Goal: Task Accomplishment & Management: Manage account settings

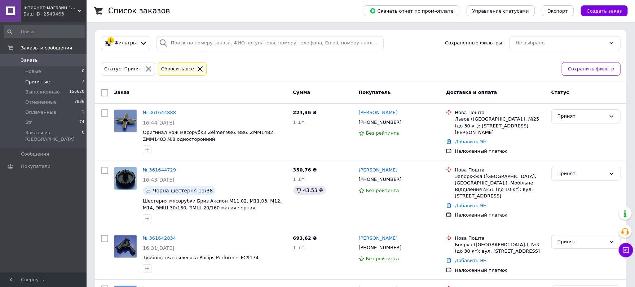
click at [86, 83] on li "Принятые 7" at bounding box center [44, 82] width 89 height 10
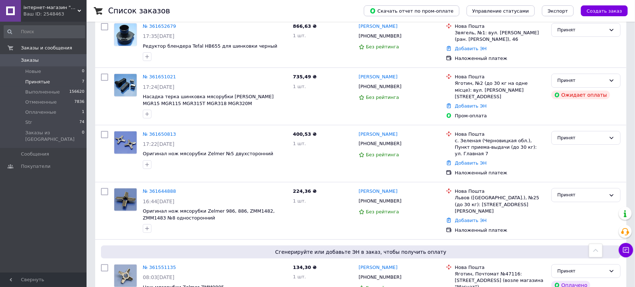
scroll to position [86, 0]
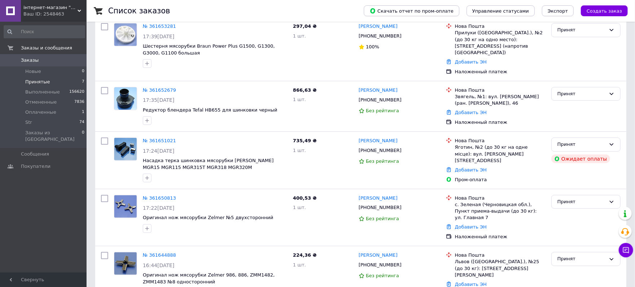
click at [58, 79] on li "Принятые 7" at bounding box center [44, 82] width 89 height 10
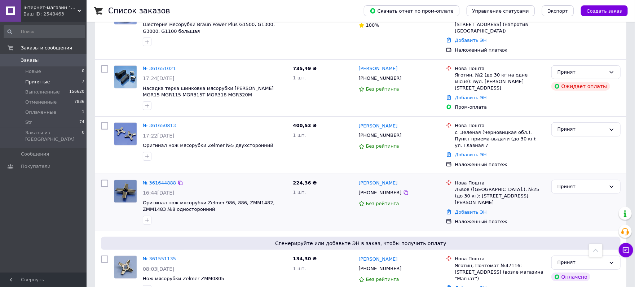
scroll to position [64, 0]
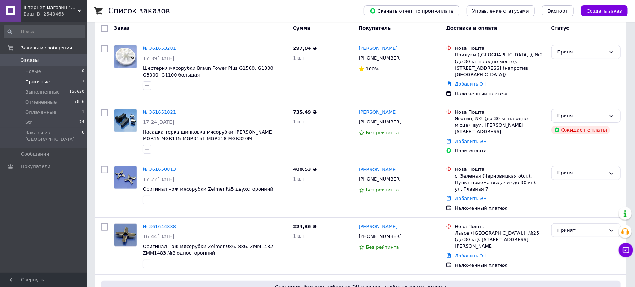
click at [52, 82] on li "Принятые 7" at bounding box center [44, 82] width 89 height 10
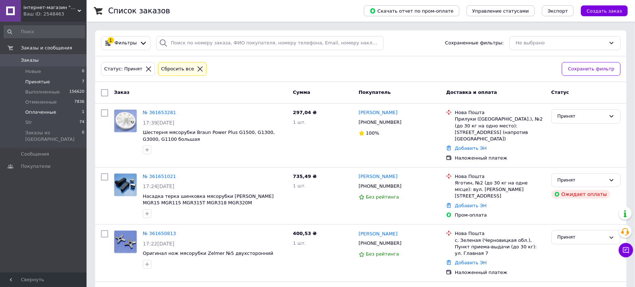
click at [49, 111] on span "Оплаченные" at bounding box center [40, 112] width 31 height 6
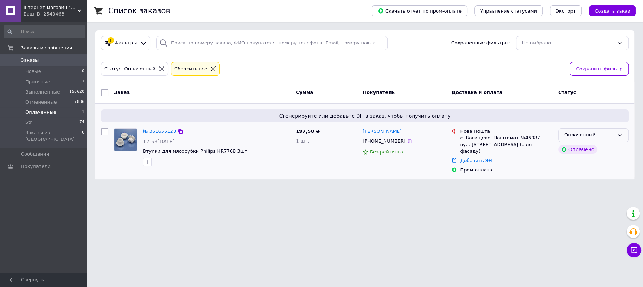
click at [585, 131] on div "Оплаченный" at bounding box center [588, 135] width 49 height 8
click at [572, 148] on li "Принят" at bounding box center [593, 150] width 70 height 13
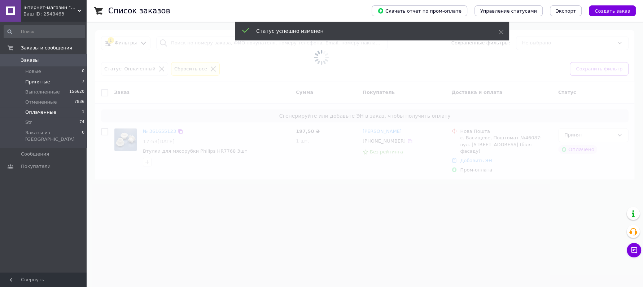
click at [57, 79] on li "Принятые 7" at bounding box center [44, 82] width 89 height 10
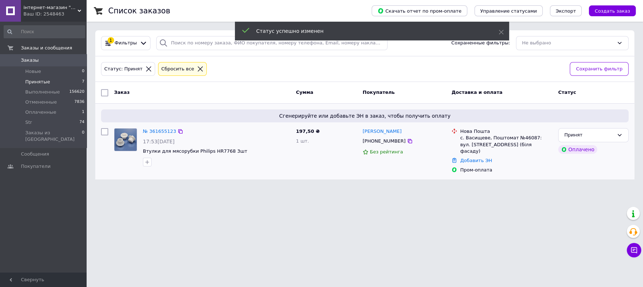
click at [57, 79] on li "Принятые 7" at bounding box center [44, 82] width 89 height 10
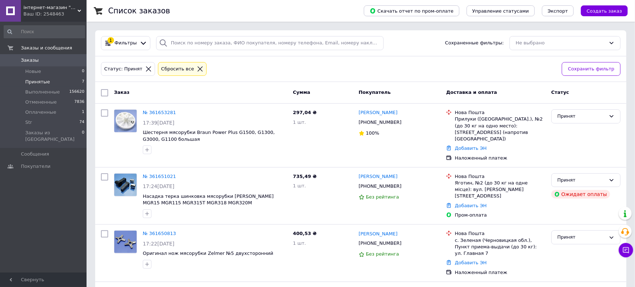
click at [58, 82] on li "Принятые 7" at bounding box center [44, 82] width 89 height 10
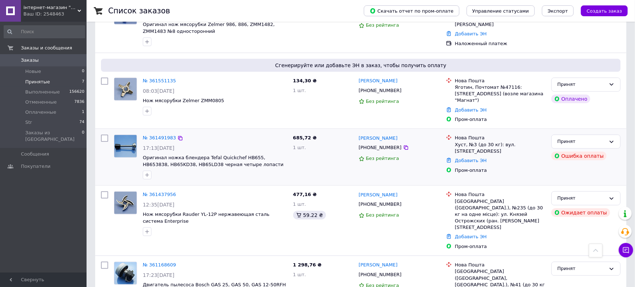
scroll to position [170, 0]
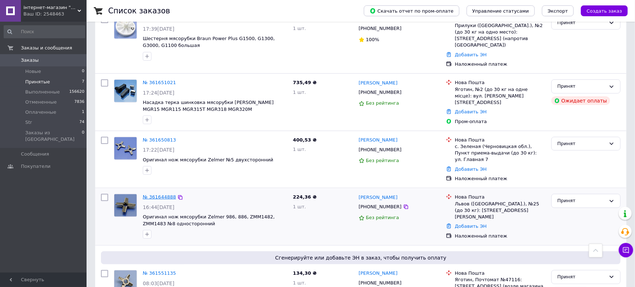
click at [155, 194] on link "№ 361644888" at bounding box center [159, 196] width 33 height 5
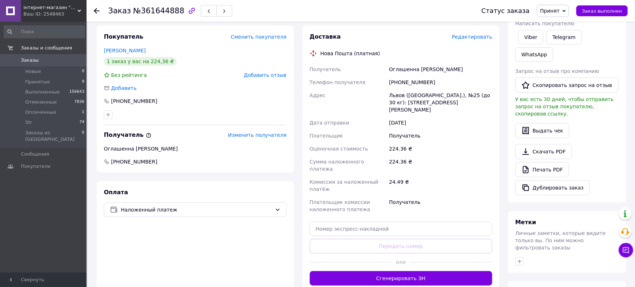
scroll to position [105, 0]
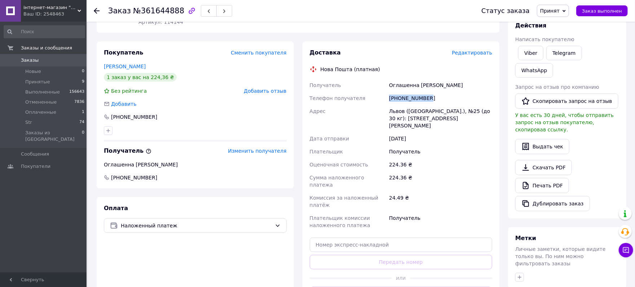
drag, startPoint x: 435, startPoint y: 97, endPoint x: 383, endPoint y: 97, distance: 51.6
click at [383, 97] on div "Получатель Оглашенна [PERSON_NAME] Телефон получателя [PHONE_NUMBER] [PERSON_NA…" at bounding box center [401, 155] width 186 height 153
copy div "Телефон получателя [PHONE_NUMBER]"
drag, startPoint x: 441, startPoint y: 82, endPoint x: 378, endPoint y: 83, distance: 63.1
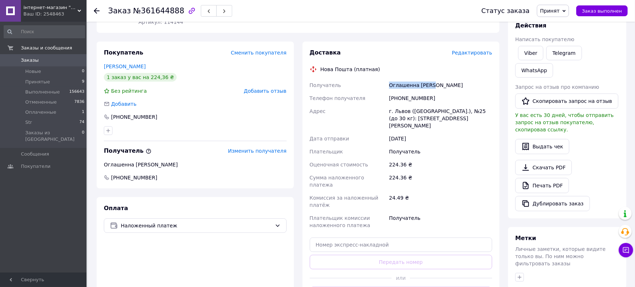
click at [378, 83] on div "Получатель Оглашенна [PERSON_NAME] Телефон получателя [PHONE_NUMBER] Адрес г. Л…" at bounding box center [401, 155] width 186 height 153
copy div "Получатель Оглашенна [PERSON_NAME]"
drag, startPoint x: 436, startPoint y: 117, endPoint x: 382, endPoint y: 119, distance: 54.5
click at [382, 119] on div "Получатель Оглашенна [PERSON_NAME] Телефон получателя [PHONE_NUMBER] Адрес г. Л…" at bounding box center [401, 155] width 186 height 153
copy div "Адрес г. Львов ([GEOGRAPHIC_DATA].), №25 (до 30 кг): [STREET_ADDRESS][PERSON_NA…"
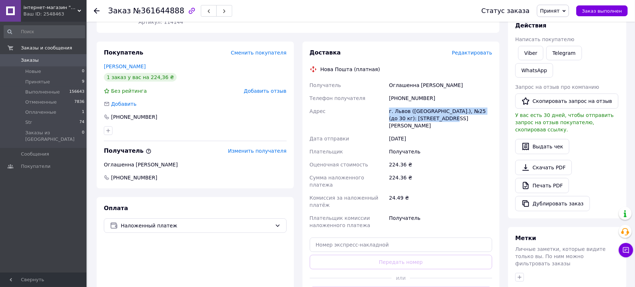
copy div "Адрес г. Львов ([GEOGRAPHIC_DATA].), №25 (до 30 кг): [STREET_ADDRESS][PERSON_NA…"
drag, startPoint x: 161, startPoint y: 113, endPoint x: 111, endPoint y: 115, distance: 50.6
click at [111, 115] on div "[PHONE_NUMBER]" at bounding box center [195, 116] width 183 height 7
copy div "[PHONE_NUMBER]"
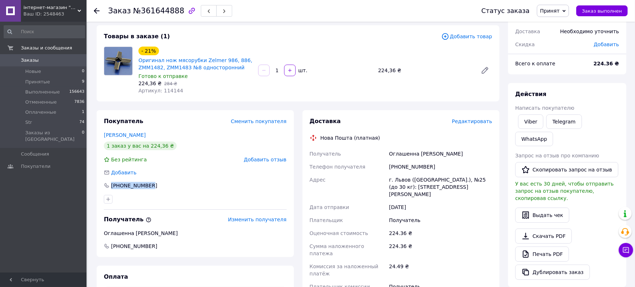
scroll to position [0, 0]
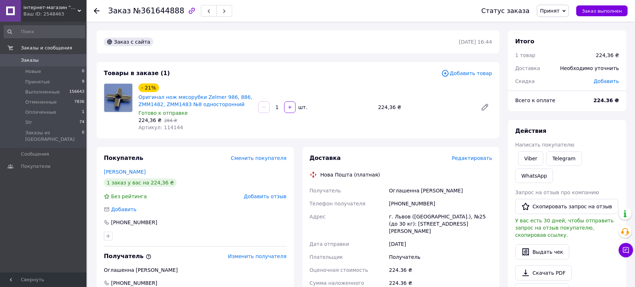
click at [165, 10] on span "№361644888" at bounding box center [158, 10] width 51 height 9
click at [165, 9] on span "№361644888" at bounding box center [158, 10] width 51 height 9
copy span "361644888"
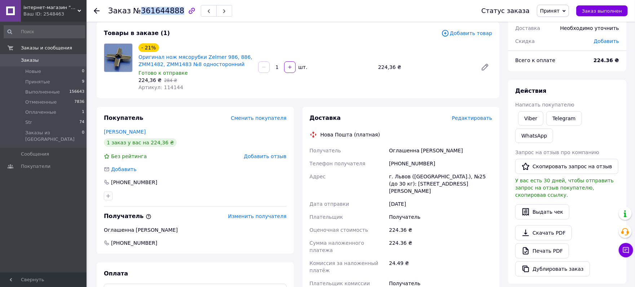
scroll to position [64, 0]
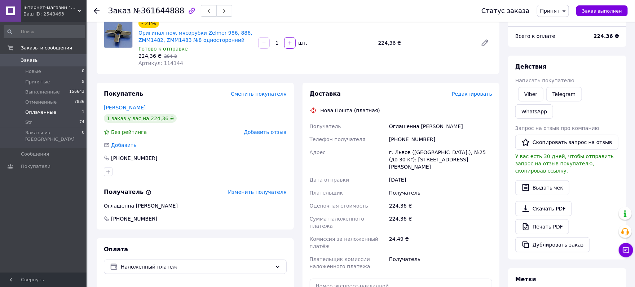
click at [68, 111] on li "Оплаченные 1" at bounding box center [44, 112] width 89 height 10
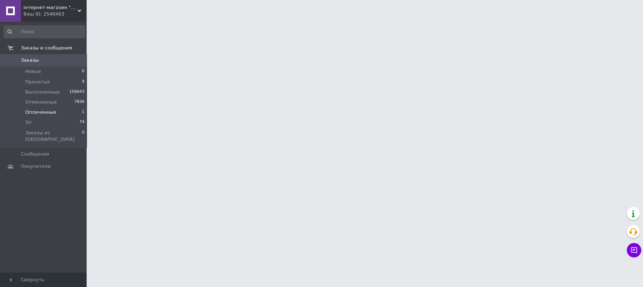
click at [36, 111] on span "Оплаченные" at bounding box center [40, 112] width 31 height 6
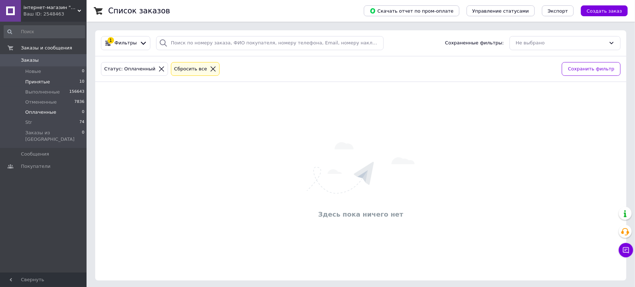
click at [41, 77] on li "Принятые 10" at bounding box center [44, 82] width 89 height 10
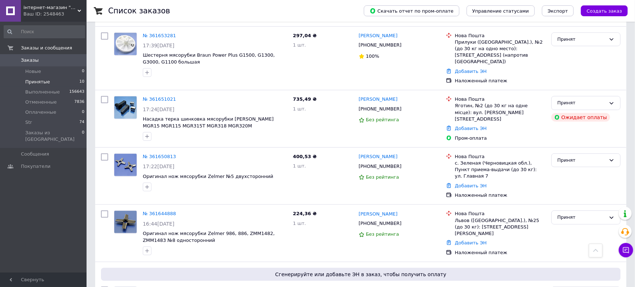
scroll to position [256, 0]
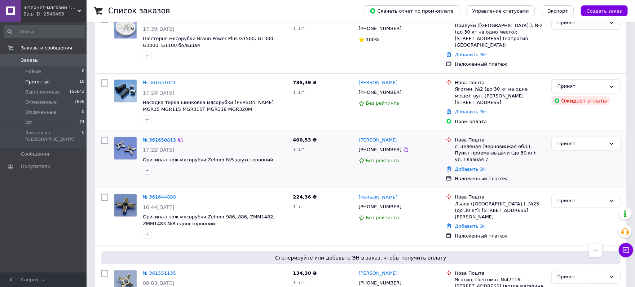
click at [157, 137] on link "№ 361650813" at bounding box center [159, 139] width 33 height 5
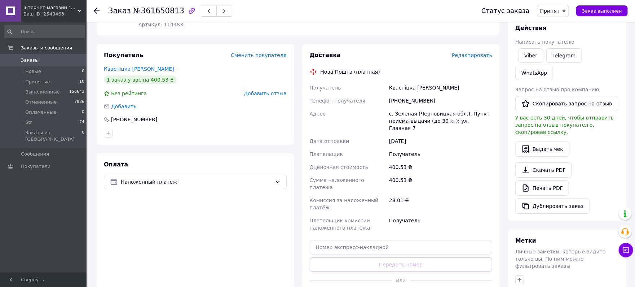
scroll to position [80, 0]
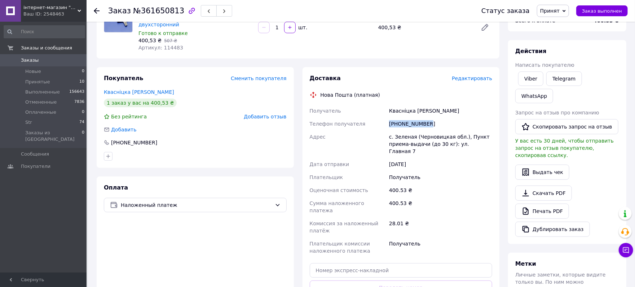
drag, startPoint x: 439, startPoint y: 122, endPoint x: 385, endPoint y: 125, distance: 53.8
click at [385, 125] on div "Получатель Квасніцка [PERSON_NAME] Телефон получателя [PHONE_NUMBER] Адрес с. З…" at bounding box center [401, 180] width 186 height 153
copy div "Телефон получателя [PHONE_NUMBER]"
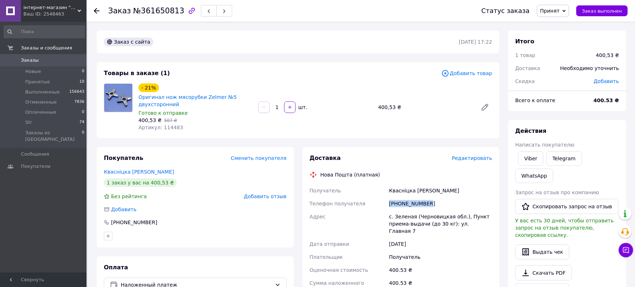
scroll to position [0, 0]
drag, startPoint x: 437, startPoint y: 182, endPoint x: 377, endPoint y: 190, distance: 61.1
click at [377, 190] on div "Доставка Редактировать Нова Пошта (платная) Получатель Квасніцка [PERSON_NAME] …" at bounding box center [401, 280] width 183 height 252
copy div "Получатель Квасніцка [PERSON_NAME]"
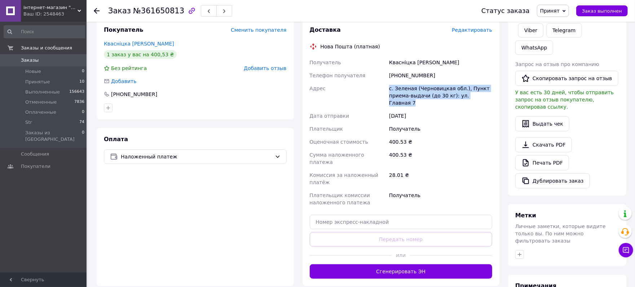
drag, startPoint x: 488, startPoint y: 94, endPoint x: 381, endPoint y: 86, distance: 107.8
click at [381, 86] on div "Получатель Квасніцка [PERSON_NAME] Телефон получателя [PHONE_NUMBER] Адрес с. З…" at bounding box center [401, 132] width 186 height 153
copy div "Адрес с. Зеленая (Черновицкая обл.), Пункт приема-выдачи (до 30 кг): ул. Главна…"
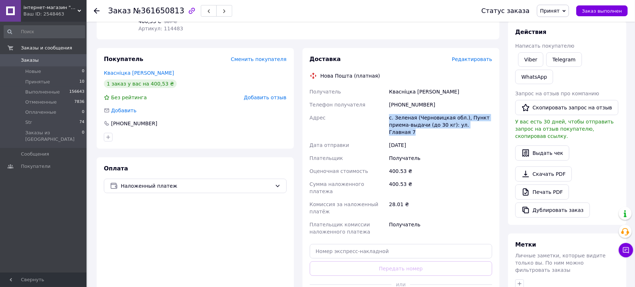
scroll to position [0, 0]
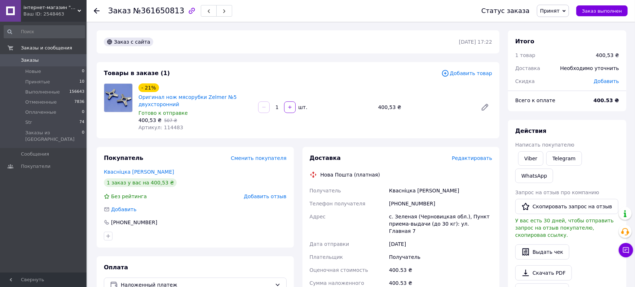
click at [148, 14] on span "№361650813" at bounding box center [158, 10] width 51 height 9
click at [56, 82] on li "Принятые 10" at bounding box center [44, 82] width 89 height 10
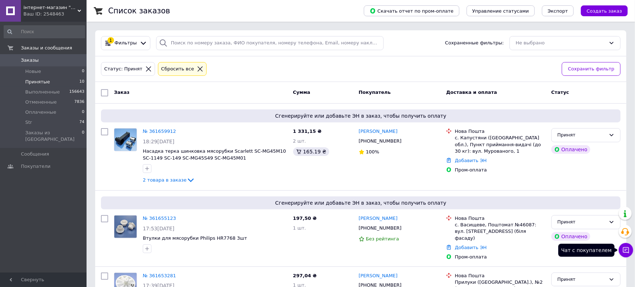
click at [626, 250] on icon at bounding box center [626, 250] width 6 height 6
